Goal: Task Accomplishment & Management: Manage account settings

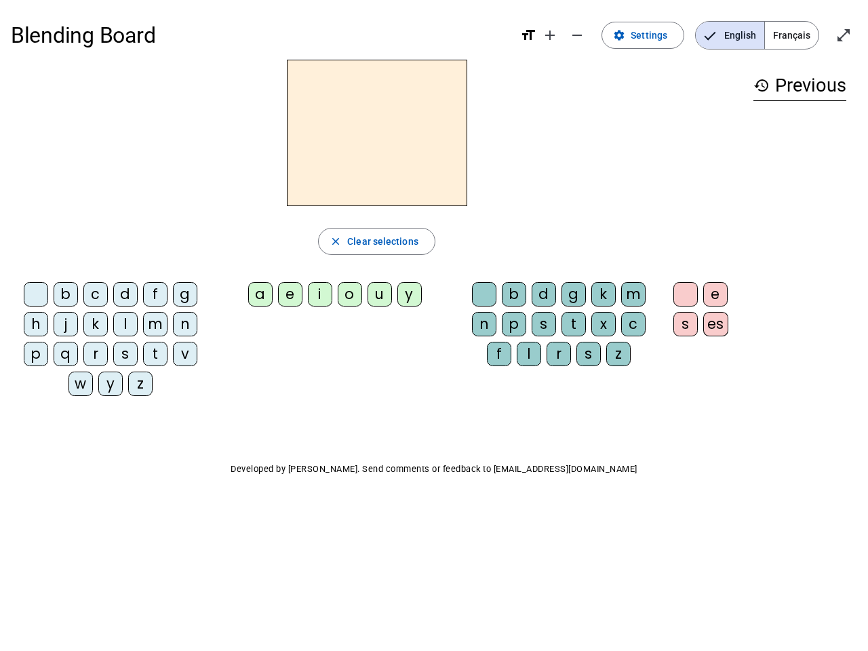
click at [551, 35] on mat-icon "add" at bounding box center [550, 35] width 16 height 16
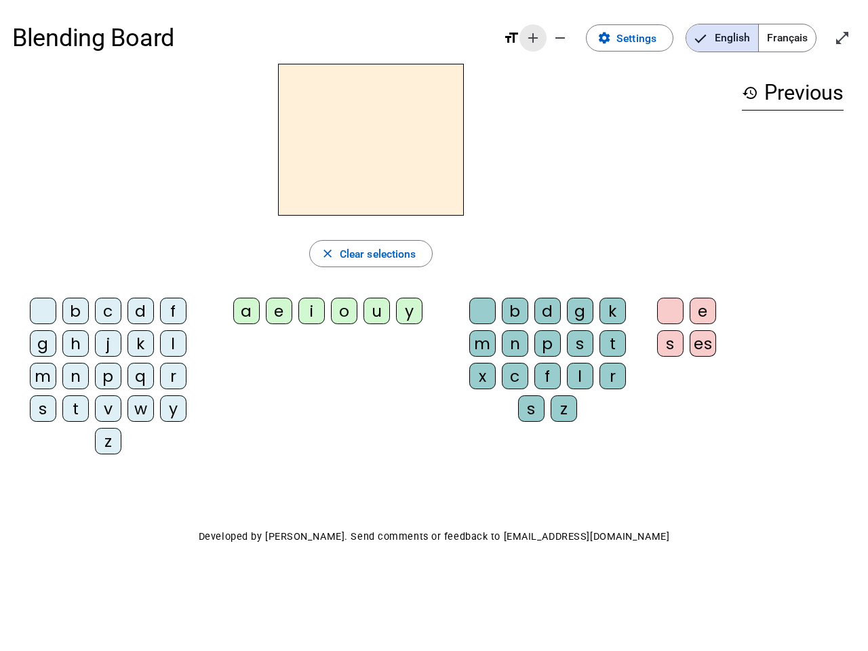
click at [578, 35] on div "Blending Board format_size add remove settings Settings English Français open_i…" at bounding box center [434, 38] width 844 height 52
click at [644, 35] on span "Settings" at bounding box center [637, 38] width 40 height 18
click at [730, 35] on span "English" at bounding box center [722, 37] width 72 height 27
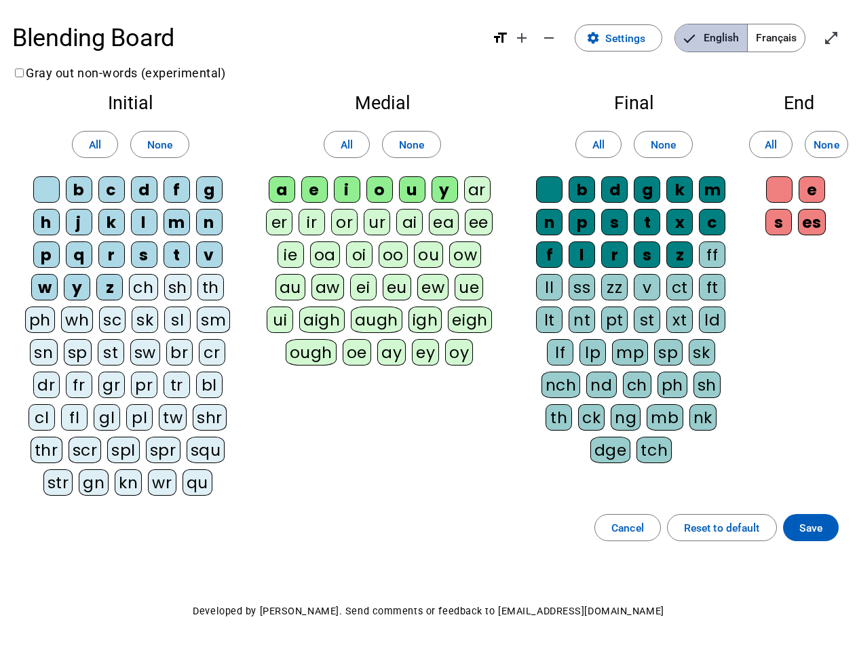
click at [730, 35] on span "English" at bounding box center [711, 37] width 72 height 27
click at [792, 35] on span "Français" at bounding box center [776, 37] width 57 height 27
click at [792, 35] on span "Français" at bounding box center [765, 37] width 77 height 27
click at [844, 35] on span "Enter full screen" at bounding box center [831, 38] width 33 height 33
click at [376, 241] on letter-bubble "oi" at bounding box center [362, 257] width 33 height 33
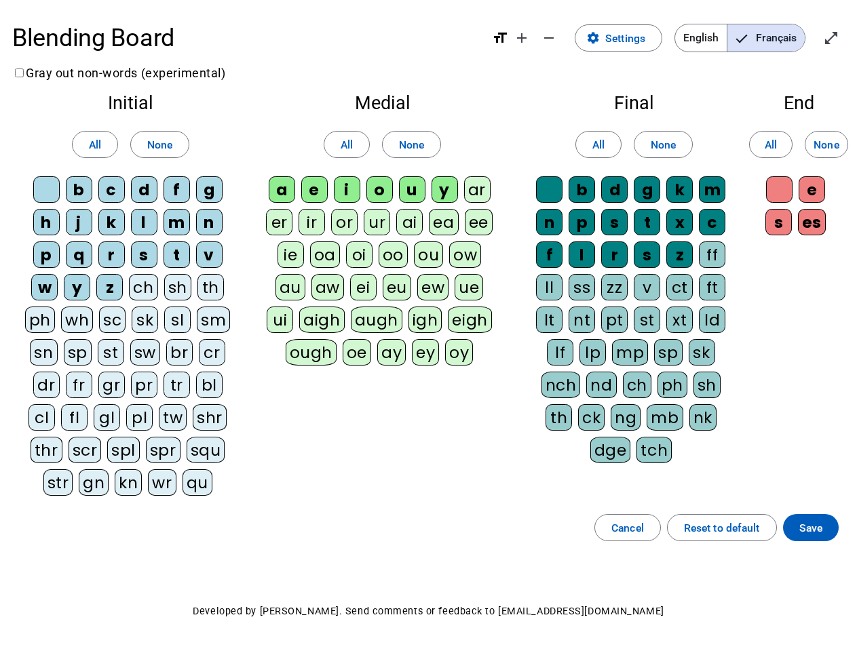
click at [39, 297] on div "w" at bounding box center [44, 287] width 26 height 26
